Goal: Task Accomplishment & Management: Complete application form

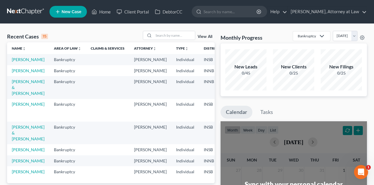
click at [204, 36] on link "View All" at bounding box center [204, 37] width 15 height 4
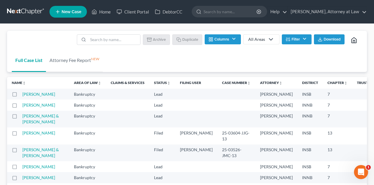
click at [290, 39] on button "Filter" at bounding box center [297, 39] width 30 height 10
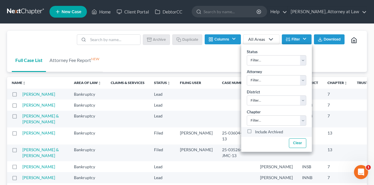
click at [255, 131] on label "Include Archived" at bounding box center [269, 132] width 28 height 7
click at [257, 131] on input "Include Archived" at bounding box center [259, 131] width 4 height 4
checkbox input "true"
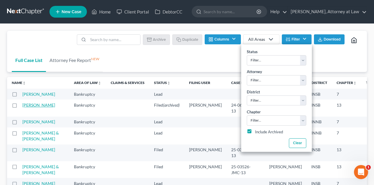
click at [30, 108] on link "[PERSON_NAME]" at bounding box center [38, 105] width 33 height 5
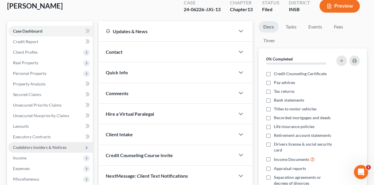
scroll to position [39, 0]
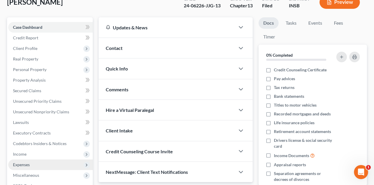
click at [32, 164] on span "Expenses" at bounding box center [50, 165] width 84 height 11
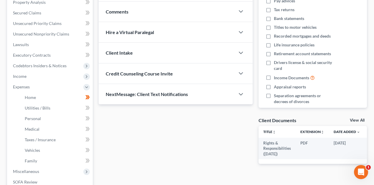
scroll to position [118, 0]
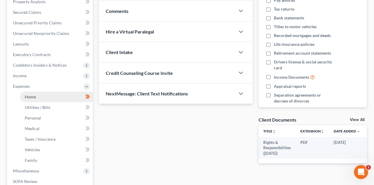
click at [29, 97] on span "Home" at bounding box center [30, 96] width 11 height 5
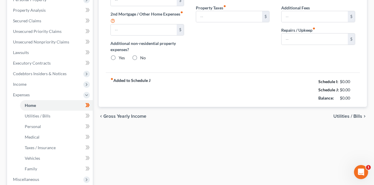
type input "0.00"
radio input "true"
type input "0.00"
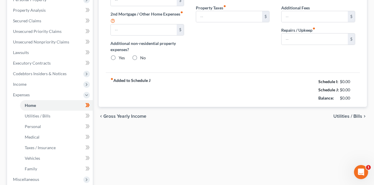
type input "200.00"
type input "0.00"
type input "150.00"
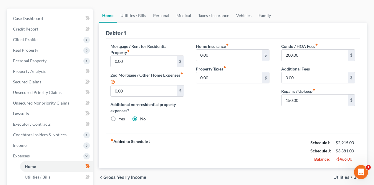
scroll to position [59, 0]
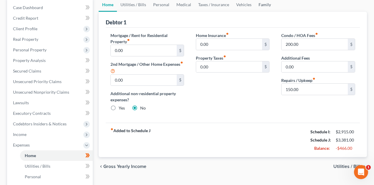
click at [262, 5] on link "Family" at bounding box center [264, 5] width 19 height 14
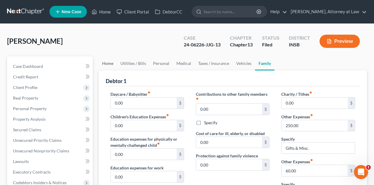
click at [108, 62] on link "Home" at bounding box center [108, 64] width 18 height 14
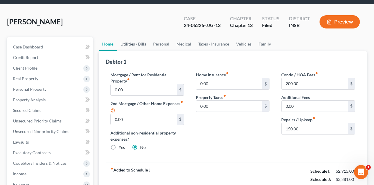
click at [132, 43] on link "Utilities / Bills" at bounding box center [133, 44] width 33 height 14
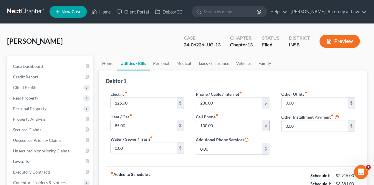
click at [200, 127] on input "100.00" at bounding box center [229, 125] width 66 height 11
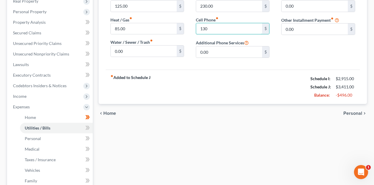
scroll to position [98, 0]
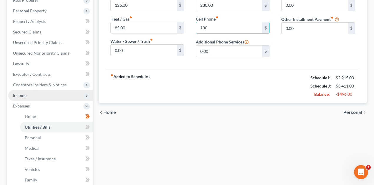
click at [19, 94] on span "Income" at bounding box center [20, 95] width 14 height 5
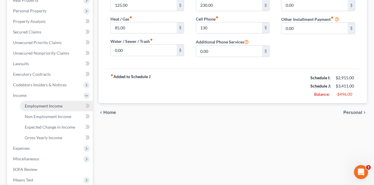
click at [49, 105] on span "Employment Income" at bounding box center [44, 106] width 38 height 5
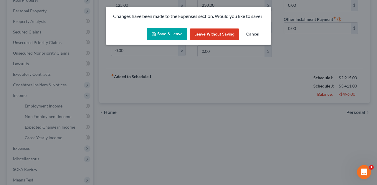
click at [164, 31] on button "Save & Leave" at bounding box center [167, 34] width 41 height 12
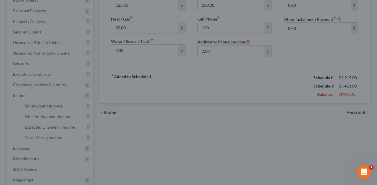
type input "130.00"
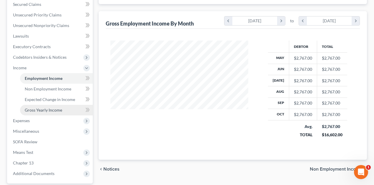
scroll to position [121, 0]
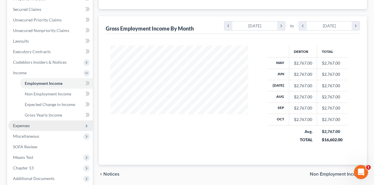
click at [27, 126] on span "Expenses" at bounding box center [21, 125] width 17 height 5
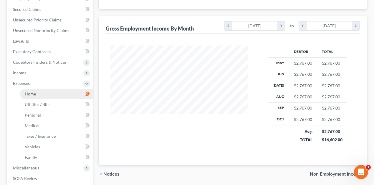
click at [35, 94] on span "Home" at bounding box center [30, 94] width 11 height 5
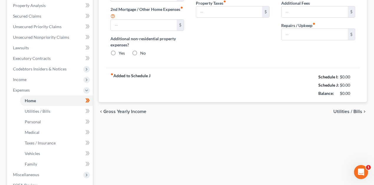
type input "0.00"
radio input "true"
type input "0.00"
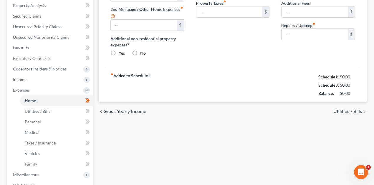
type input "200.00"
type input "0.00"
type input "150.00"
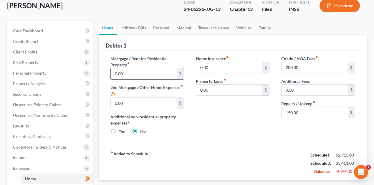
scroll to position [39, 0]
